Goal: Task Accomplishment & Management: Manage account settings

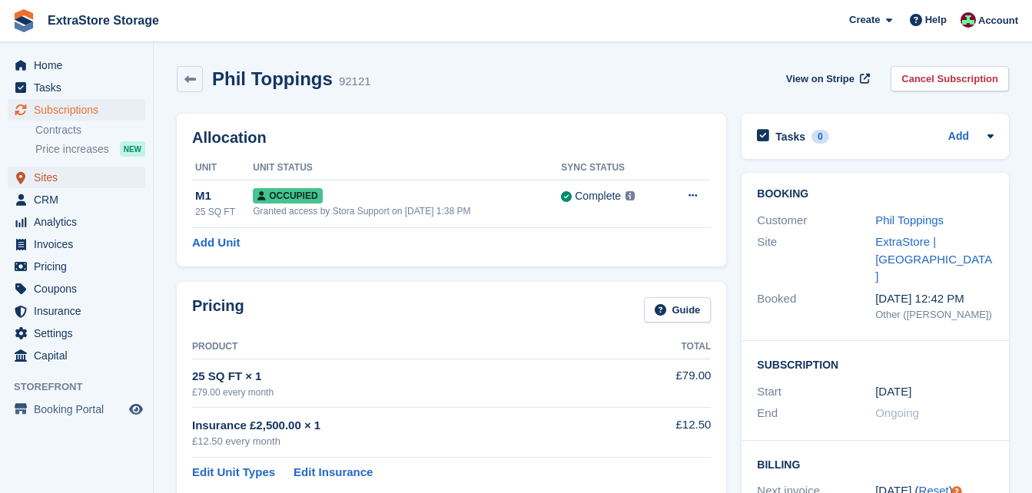
click at [48, 181] on span "Sites" at bounding box center [80, 178] width 92 height 22
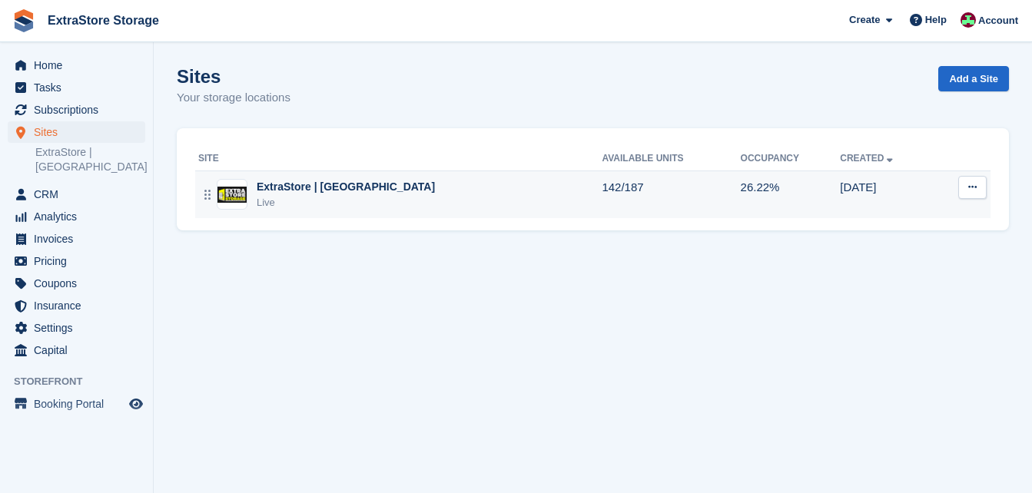
click at [307, 191] on div "ExtraStore | [GEOGRAPHIC_DATA]" at bounding box center [346, 187] width 178 height 16
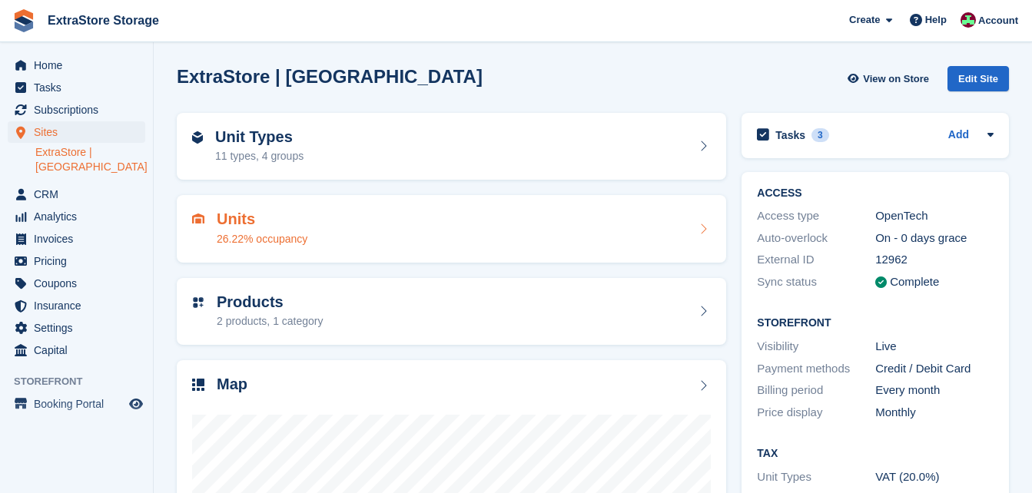
click at [223, 234] on div "26.22% occupancy" at bounding box center [262, 239] width 91 height 16
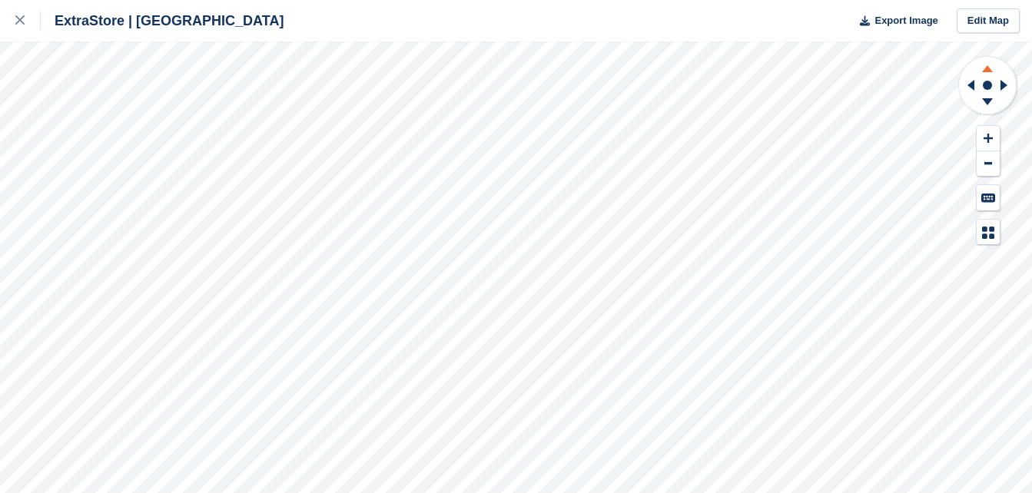
click at [991, 68] on icon at bounding box center [987, 66] width 40 height 19
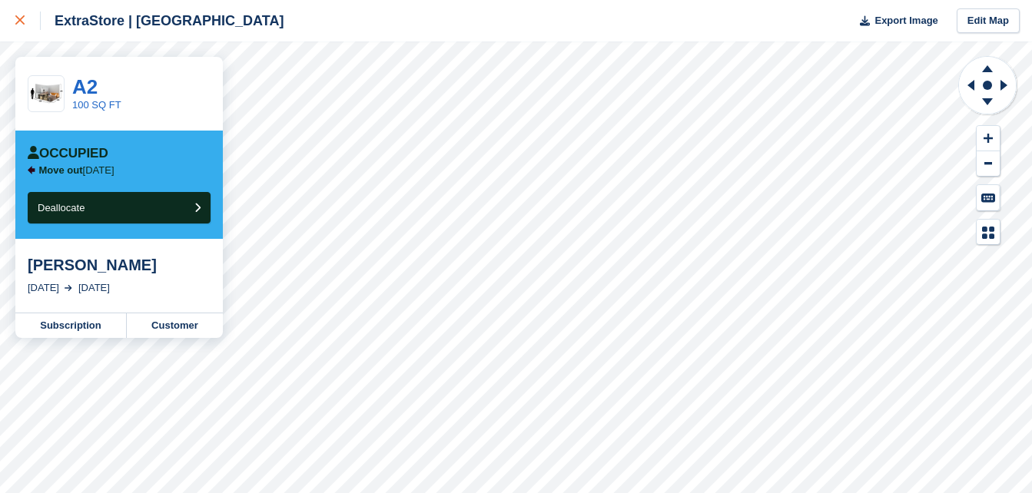
click at [11, 15] on link at bounding box center [20, 20] width 41 height 41
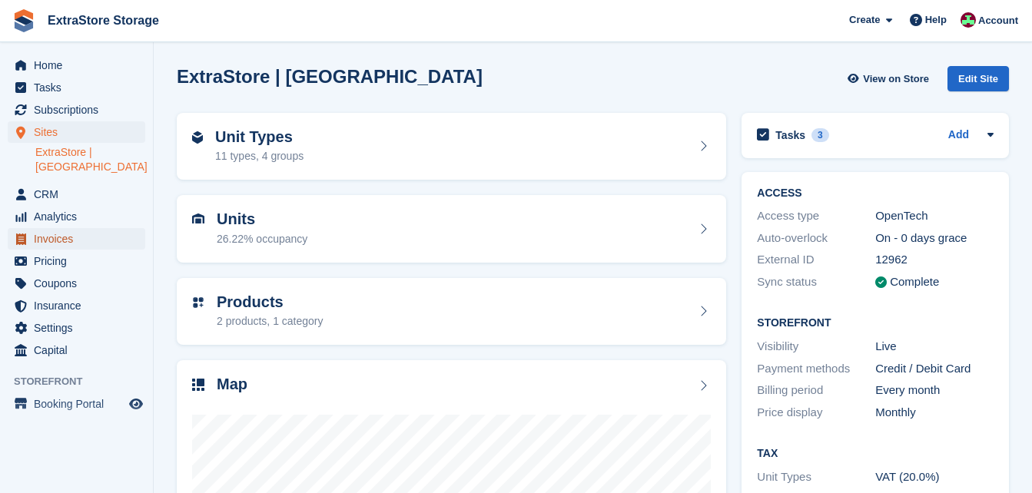
click at [60, 228] on span "Invoices" at bounding box center [80, 239] width 92 height 22
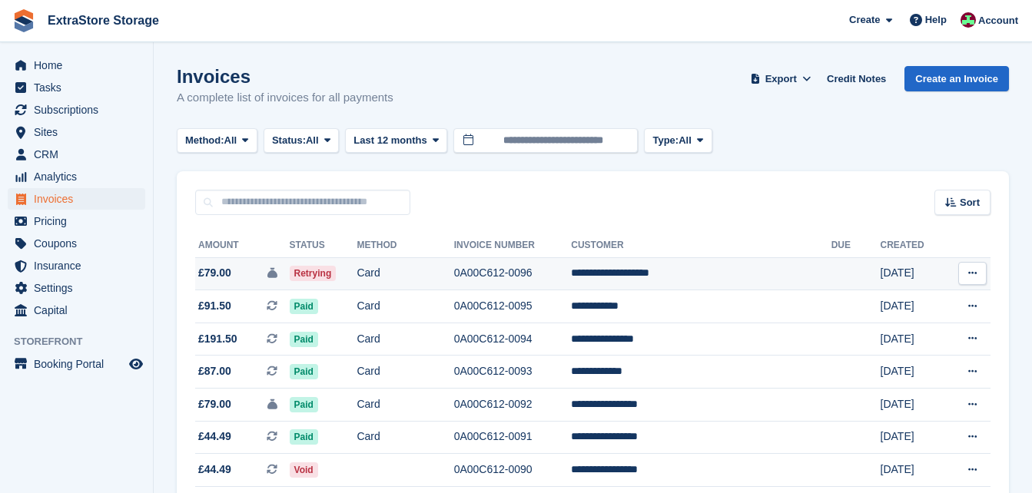
click at [422, 276] on td "Card" at bounding box center [405, 273] width 97 height 33
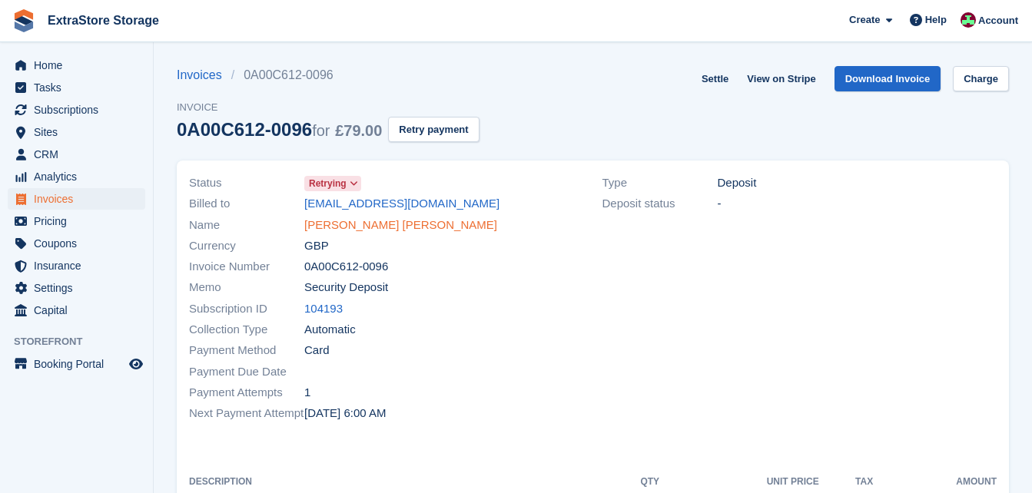
click at [353, 227] on link "Samantha Soltani Rad" at bounding box center [400, 226] width 193 height 18
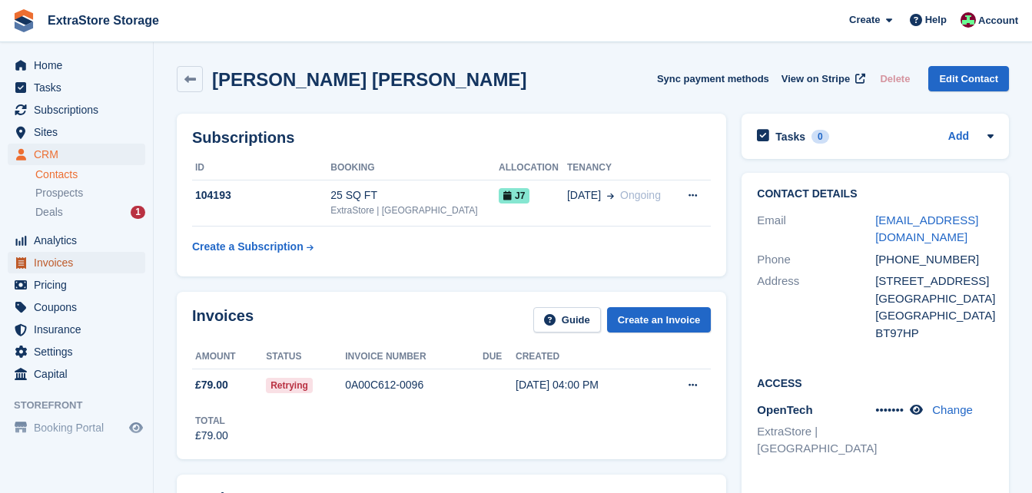
click at [65, 259] on span "Invoices" at bounding box center [80, 263] width 92 height 22
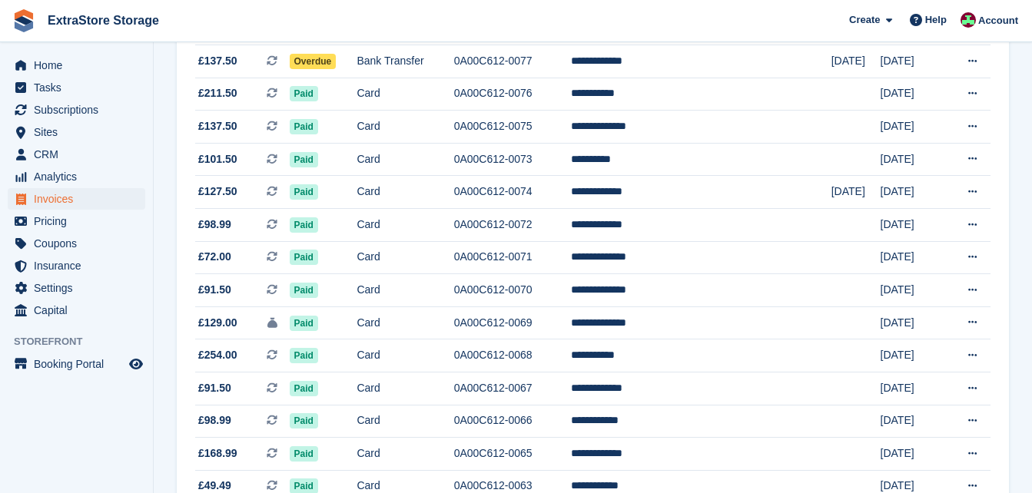
scroll to position [708, 0]
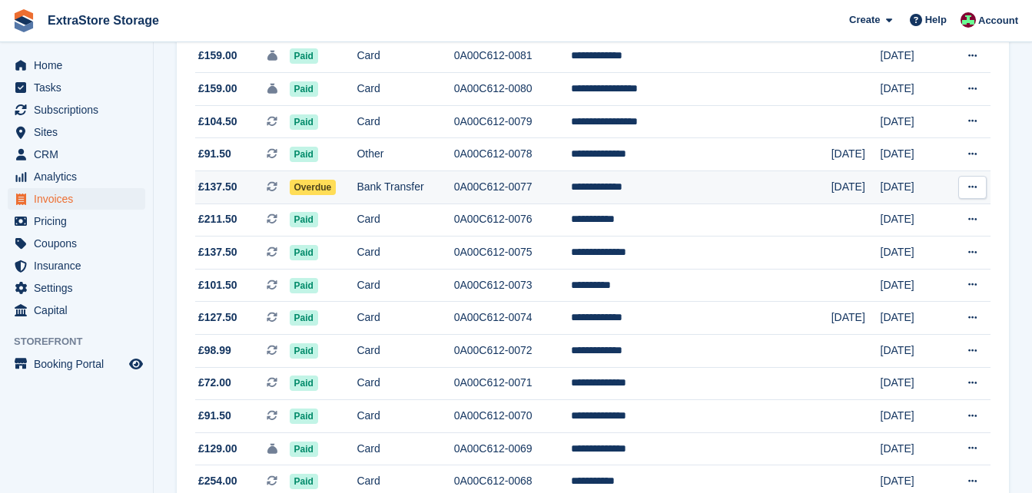
click at [357, 187] on td "Overdue" at bounding box center [324, 187] width 68 height 33
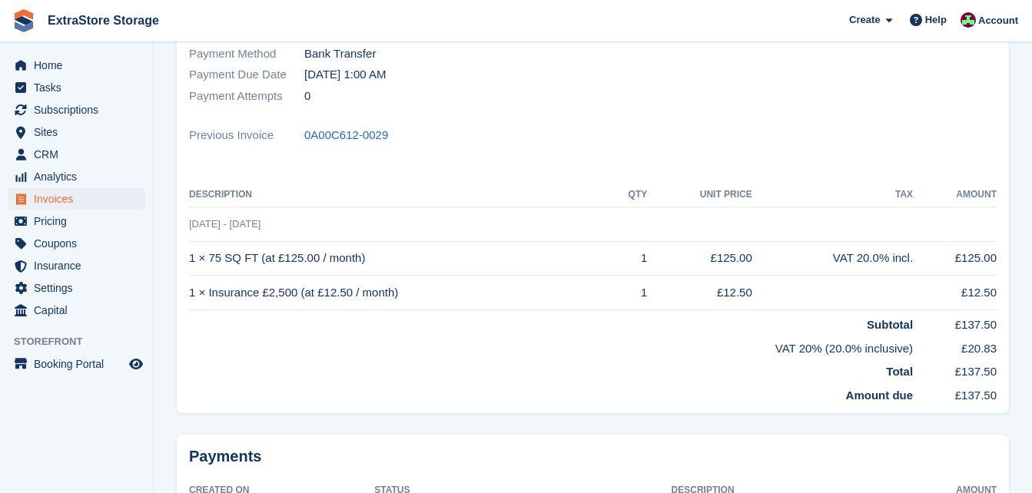
scroll to position [253, 0]
